Goal: Communication & Community: Answer question/provide support

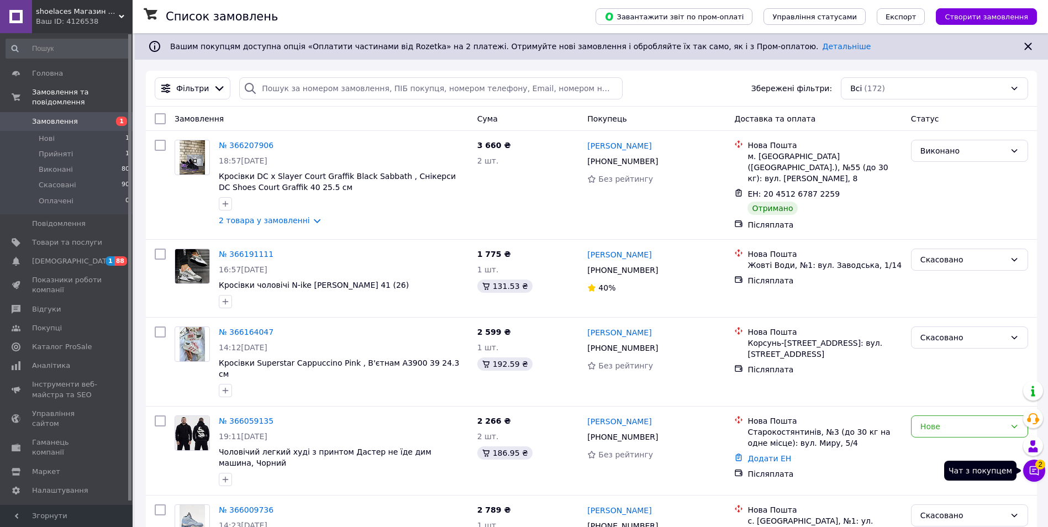
click at [1037, 469] on button "Чат з покупцем 2" at bounding box center [1035, 471] width 22 height 22
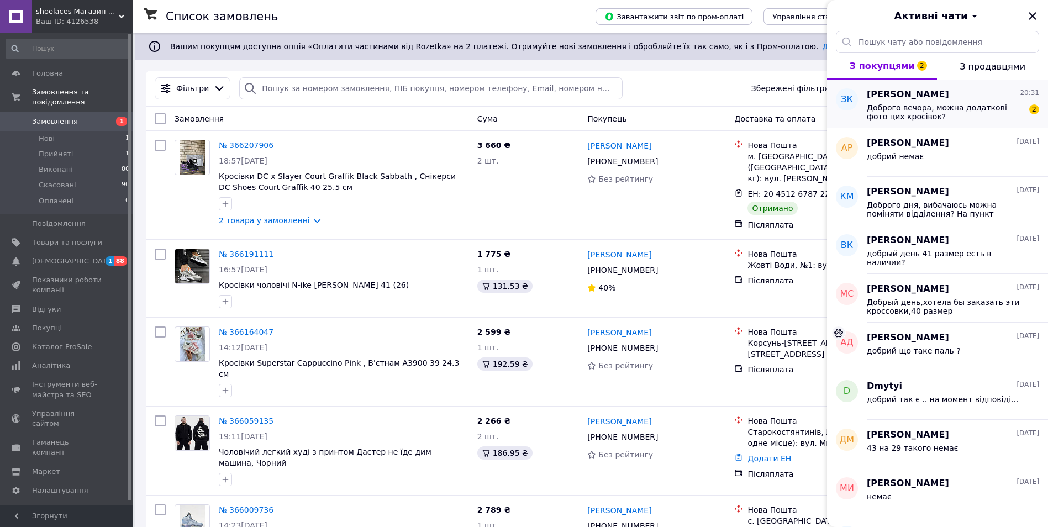
click at [964, 107] on span "Доброго вечора, можна додаткові фото цих кросівок?" at bounding box center [945, 112] width 157 height 18
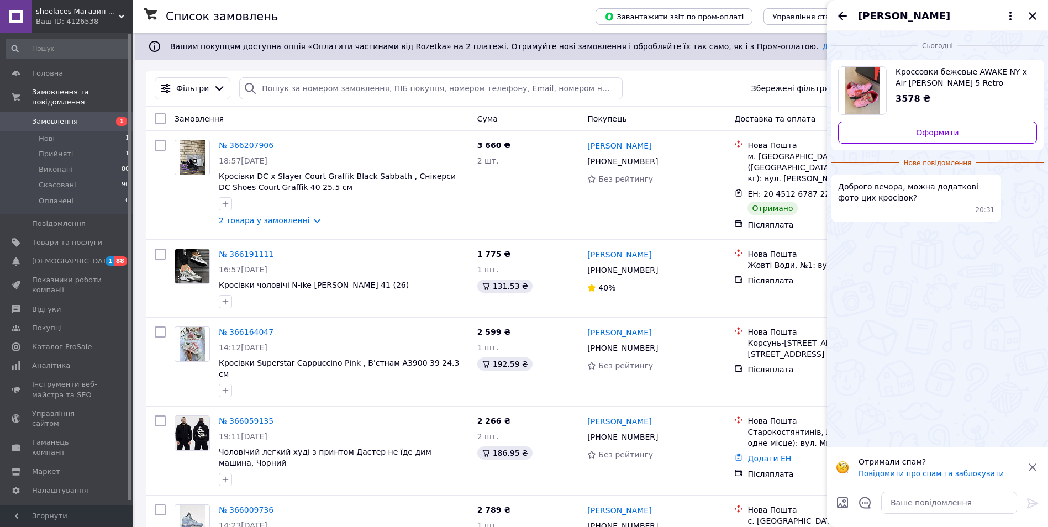
click at [953, 79] on span "Кроссовки бежевые AWAKE NY x Air [PERSON_NAME] 5 Retro [PERSON_NAME] - Arctic P…" at bounding box center [962, 77] width 133 height 22
click at [954, 498] on textarea at bounding box center [950, 503] width 136 height 22
click at [953, 505] on textarea at bounding box center [950, 503] width 136 height 22
type textarea "l"
type textarea "lj,hbq"
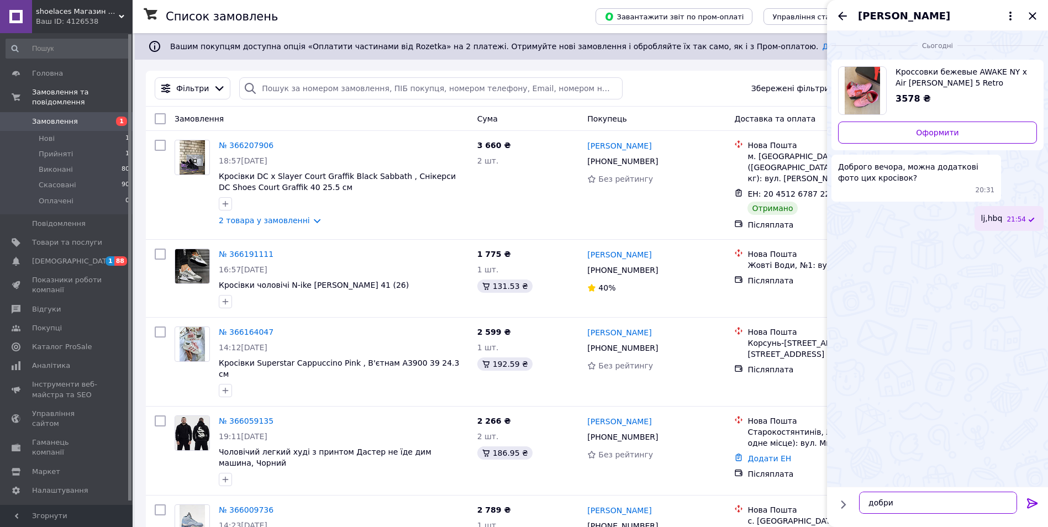
type textarea "добрий"
type textarea "т"
type textarea "які ще вам ?"
type textarea "уже додали живі.. і багато"
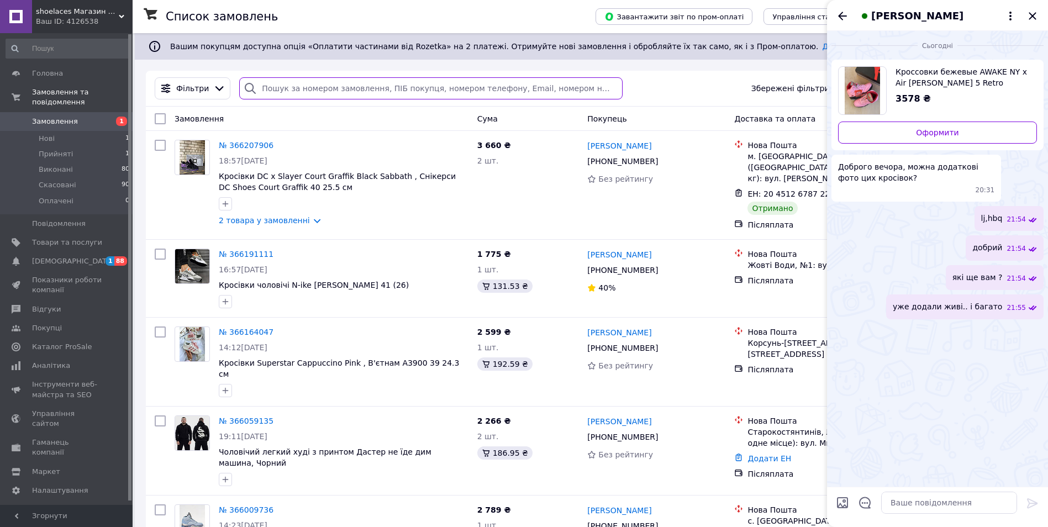
click at [269, 86] on input "search" at bounding box center [431, 88] width 384 height 22
paste input "Повалій"
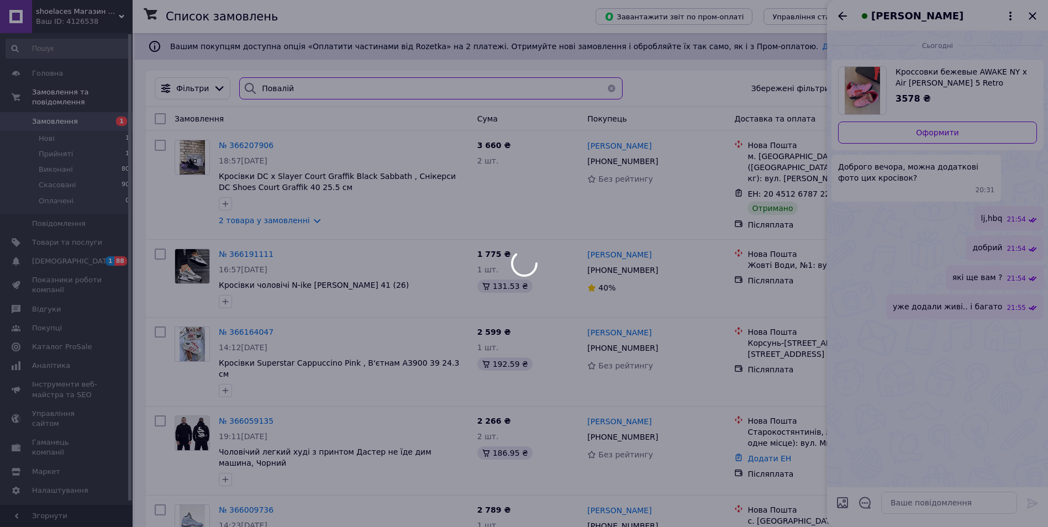
type input "Повалій"
